Goal: Information Seeking & Learning: Understand process/instructions

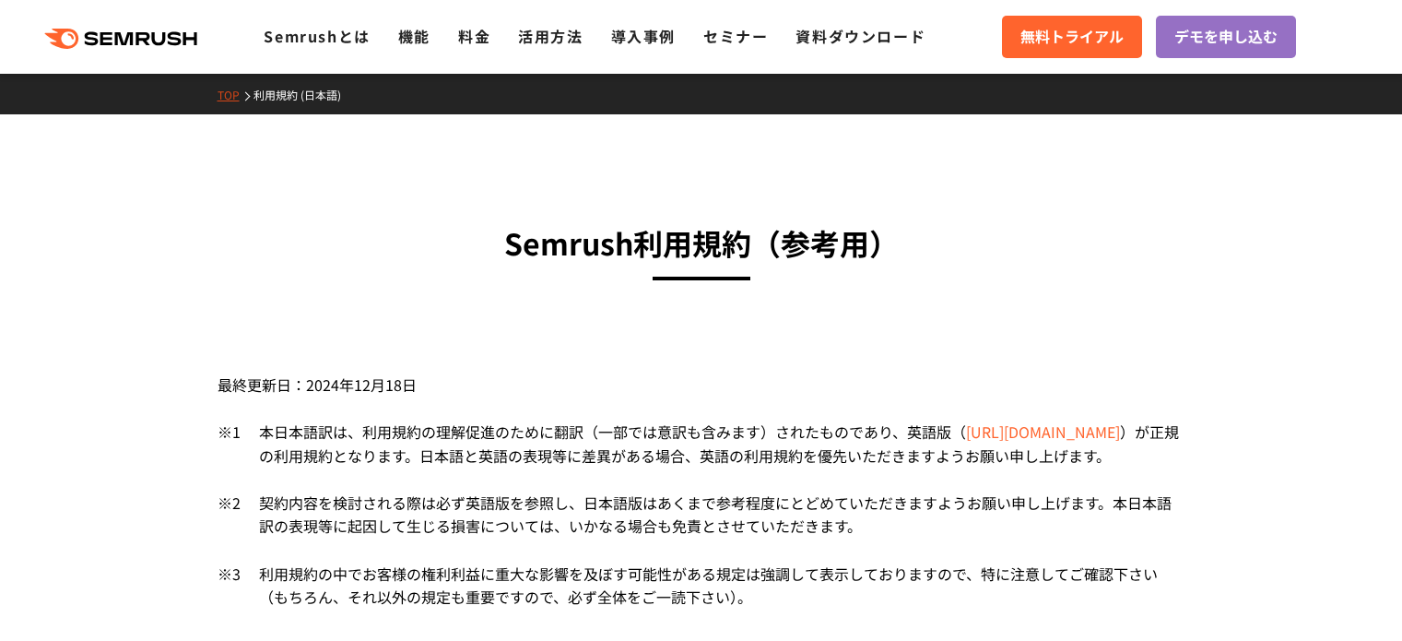
click at [552, 359] on div "最終更新日：2024年12月18日" at bounding box center [702, 380] width 968 height 80
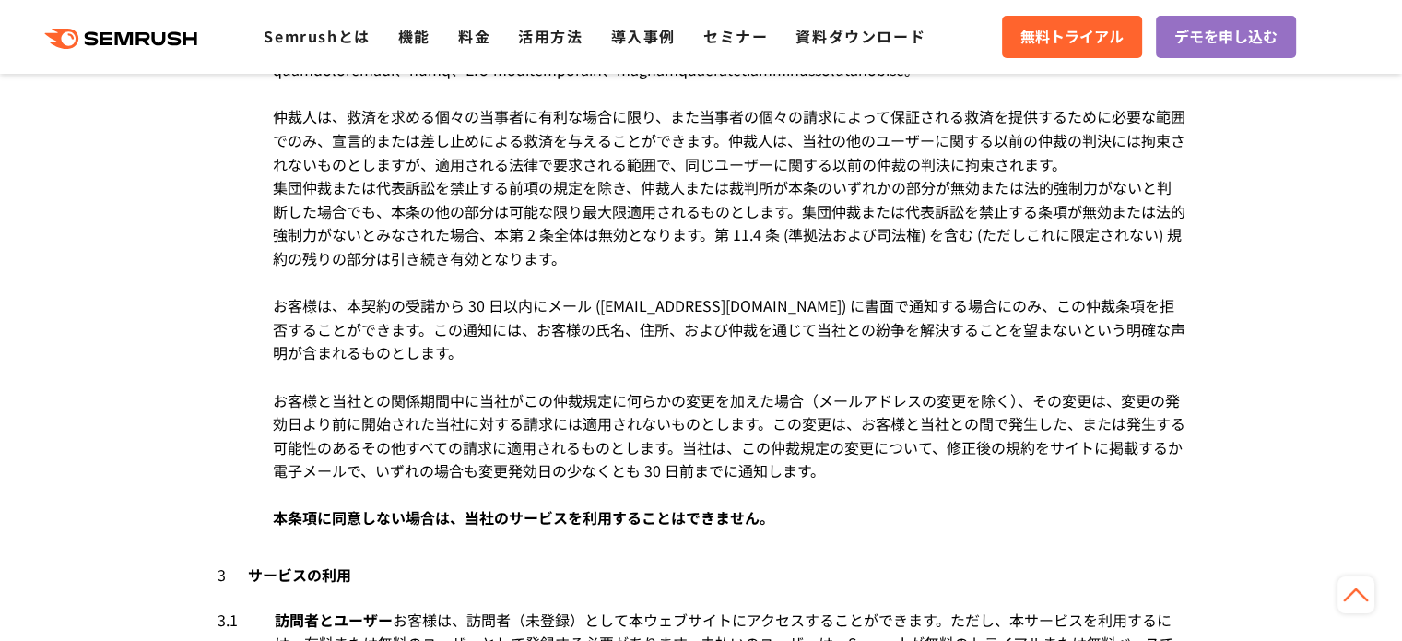
scroll to position [2121, 0]
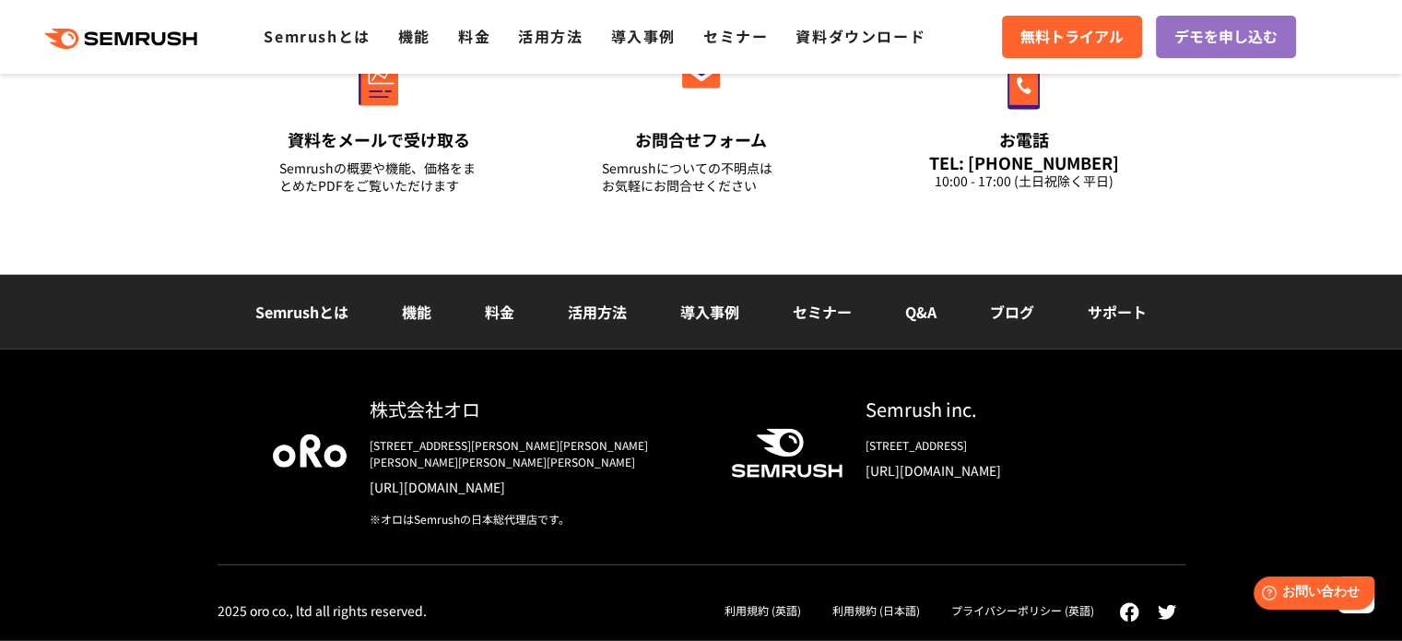
scroll to position [12525, 0]
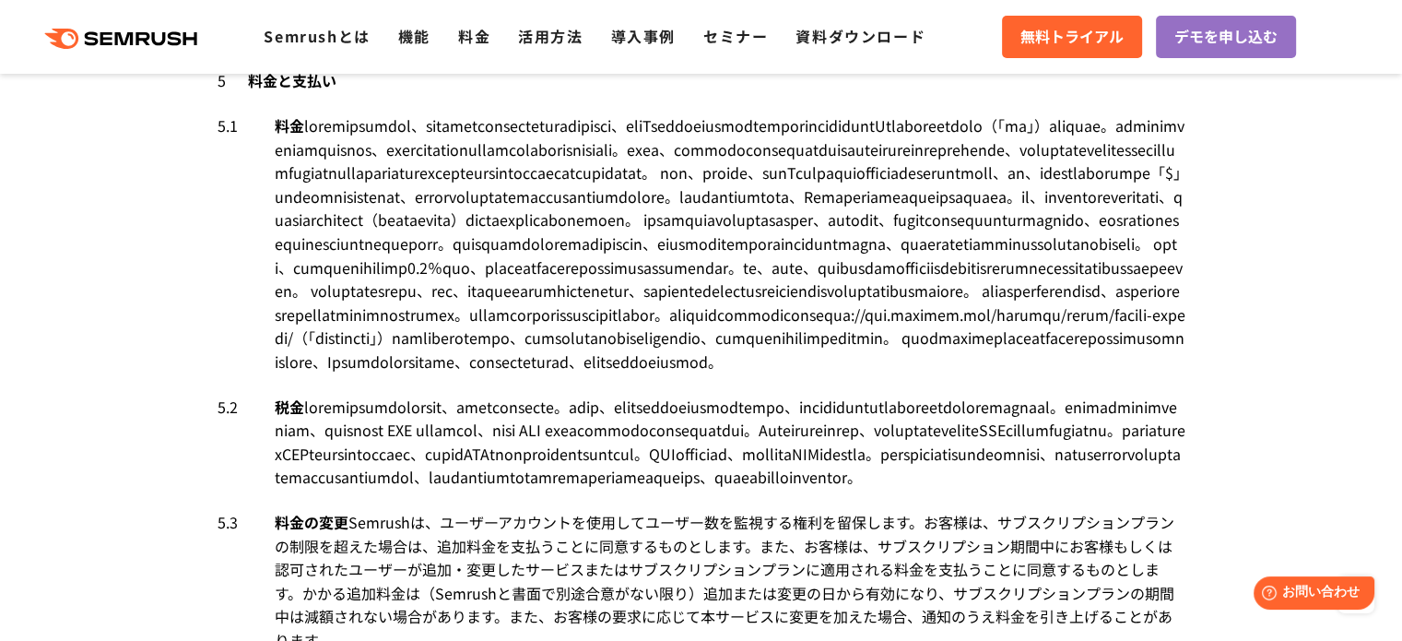
scroll to position [5533, 0]
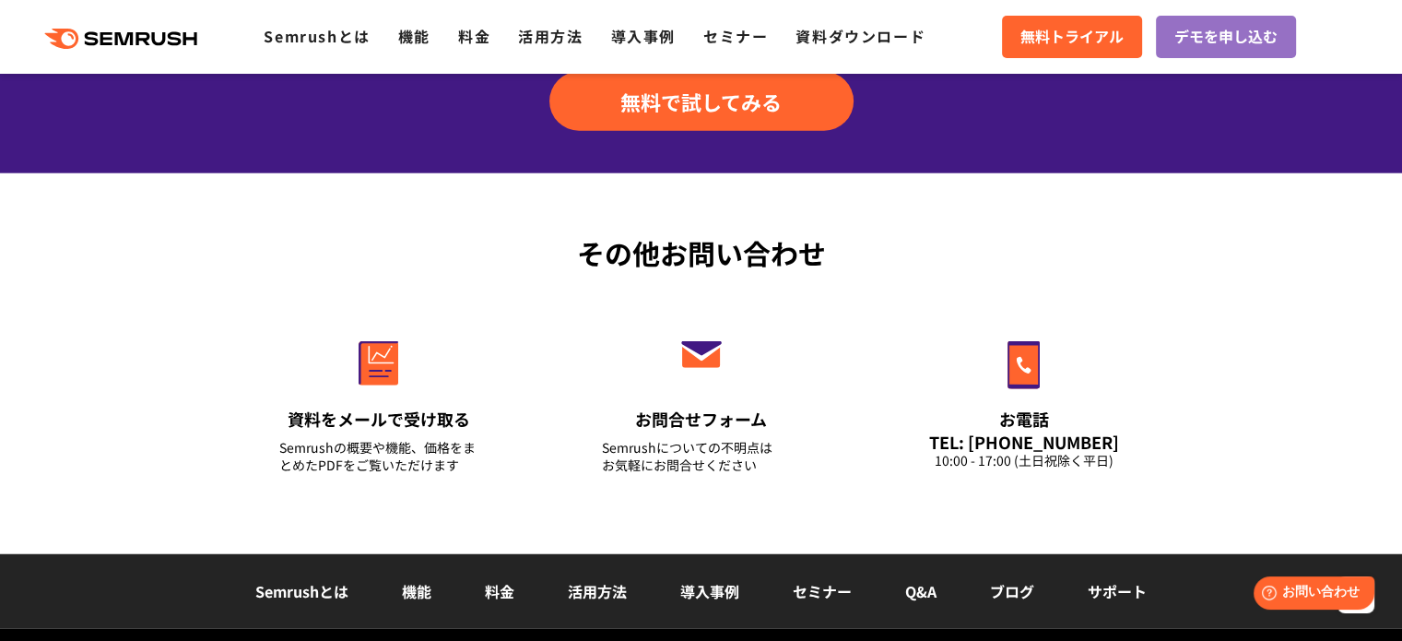
scroll to position [11787, 0]
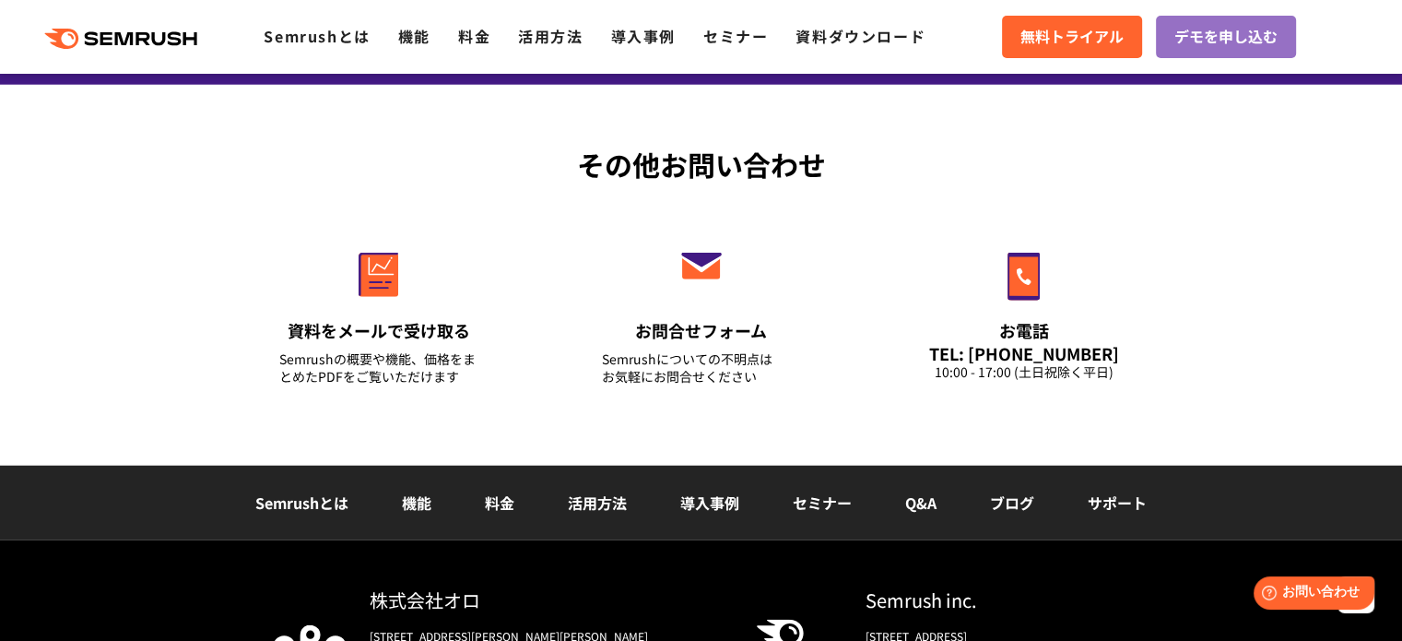
drag, startPoint x: 646, startPoint y: 346, endPoint x: 797, endPoint y: 337, distance: 150.6
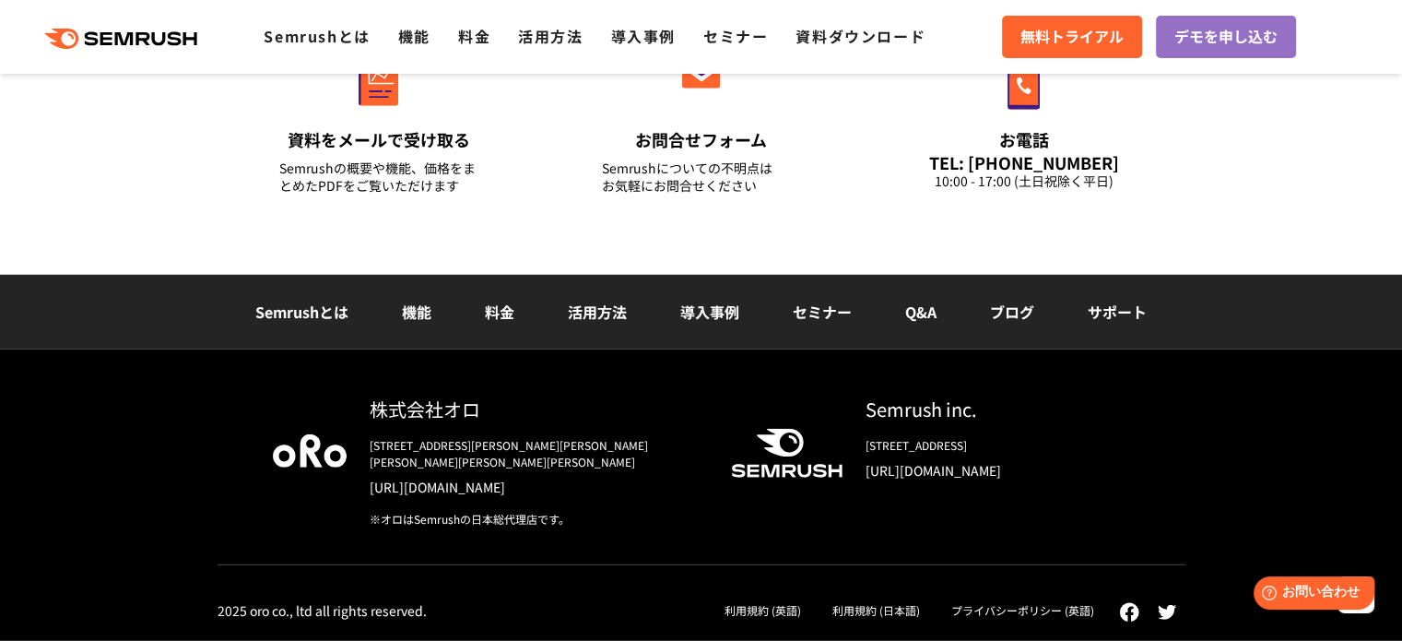
scroll to position [12433, 0]
